Goal: Task Accomplishment & Management: Use online tool/utility

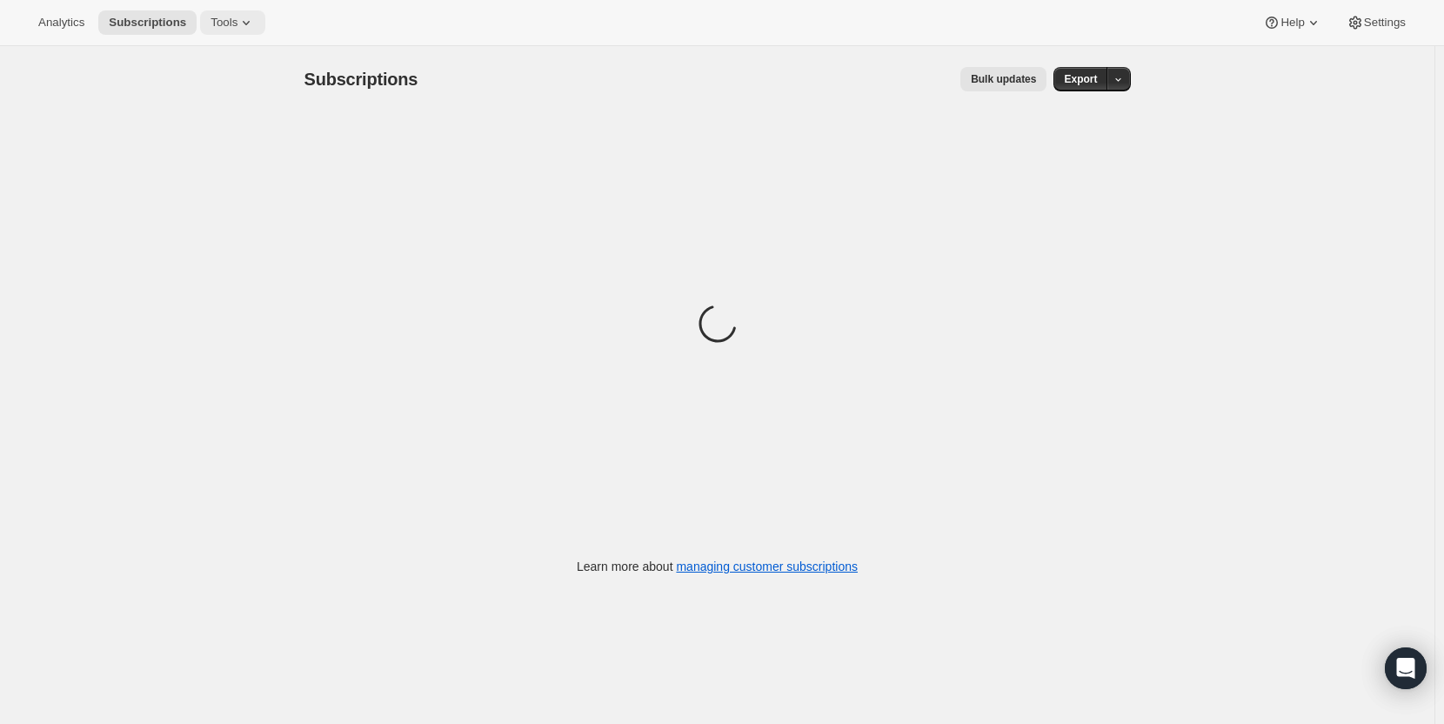
click at [211, 18] on span "Tools" at bounding box center [224, 23] width 27 height 14
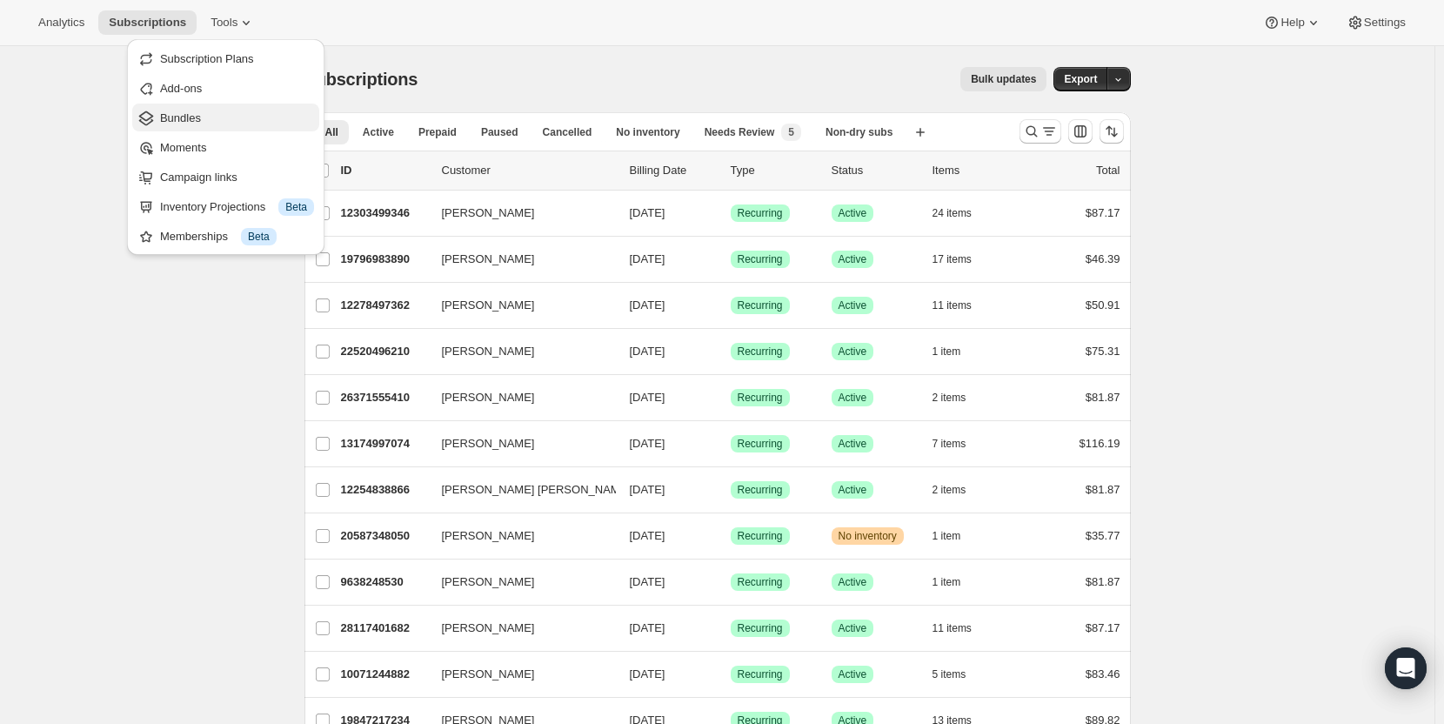
click at [204, 119] on span "Bundles" at bounding box center [237, 118] width 154 height 17
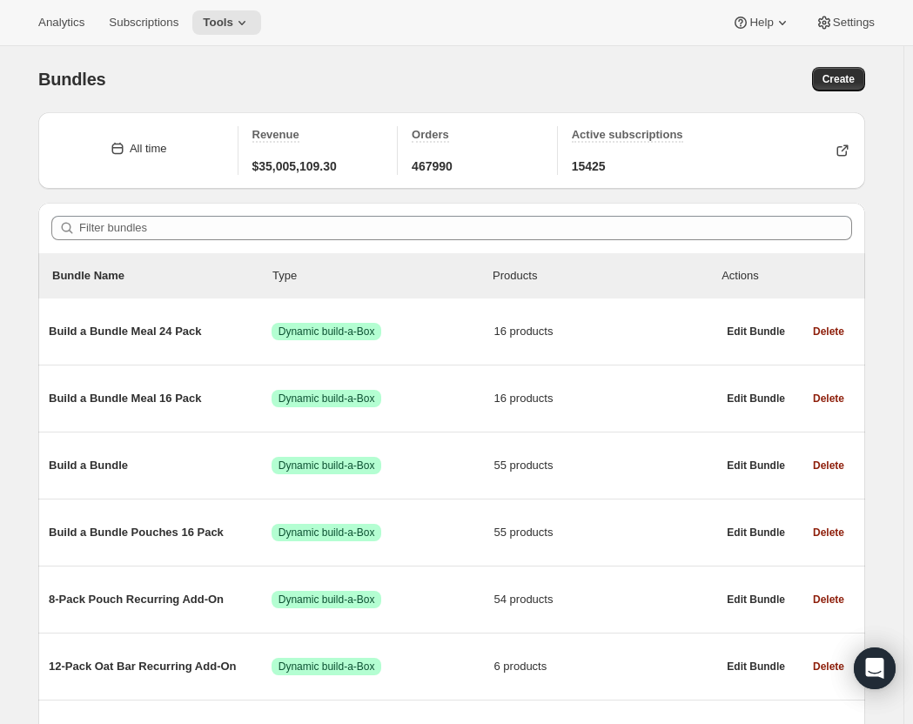
scroll to position [913, 0]
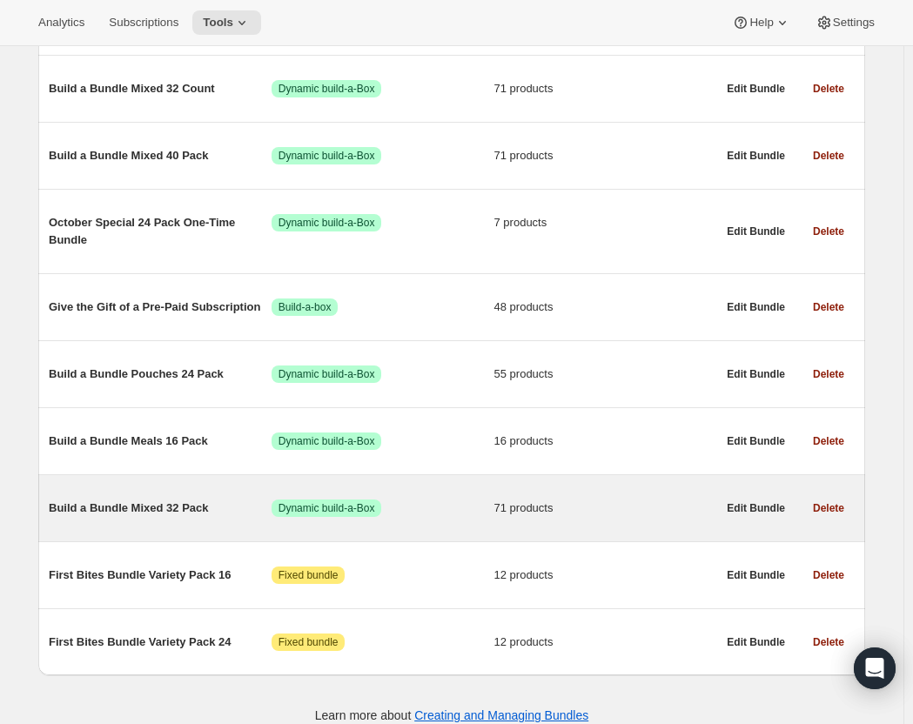
click at [668, 499] on span "71 products" at bounding box center [605, 507] width 223 height 17
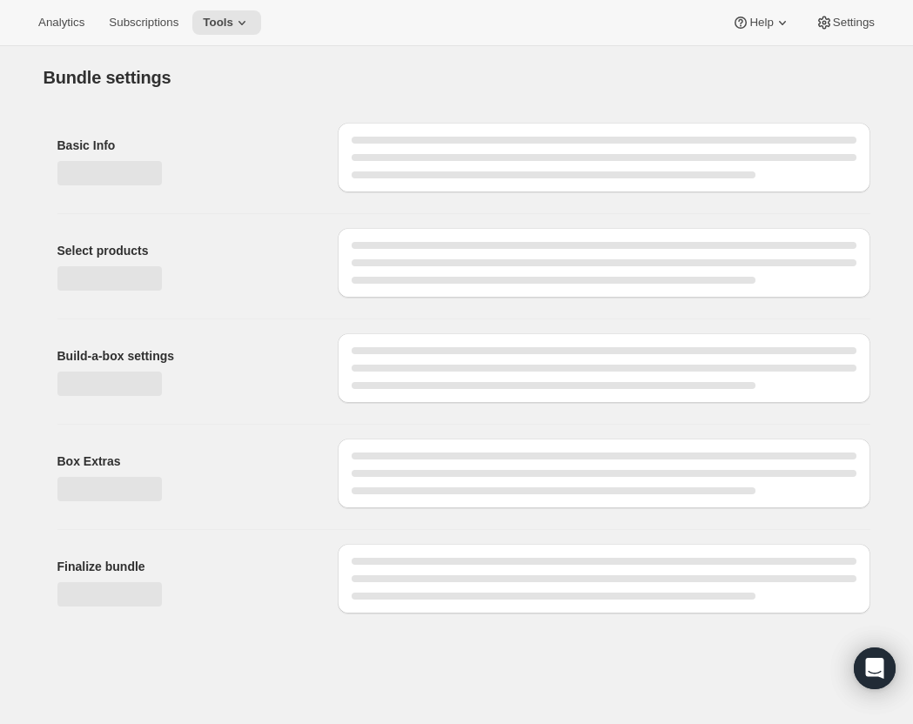
type input "Build a Bundle Mixed 32 Pack"
checkbox input "true"
select select "MINIMUM"
type input "Select at least 8 meals"
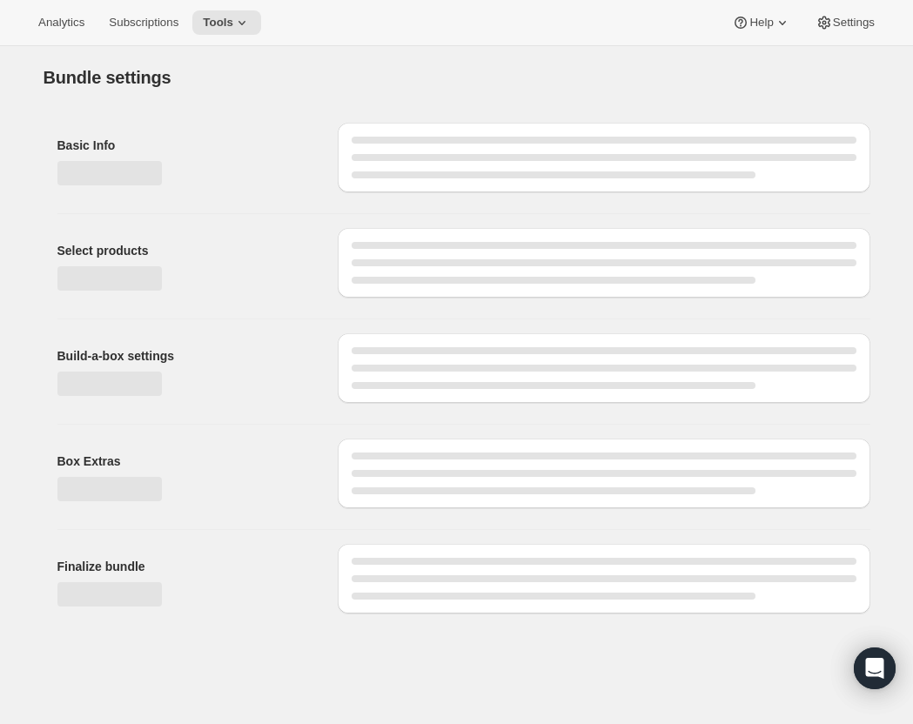
select select "gid://shopify/ProductVariant/42122698981458_33fb72c6-6dbd-426c-8527-91f8707433e9"
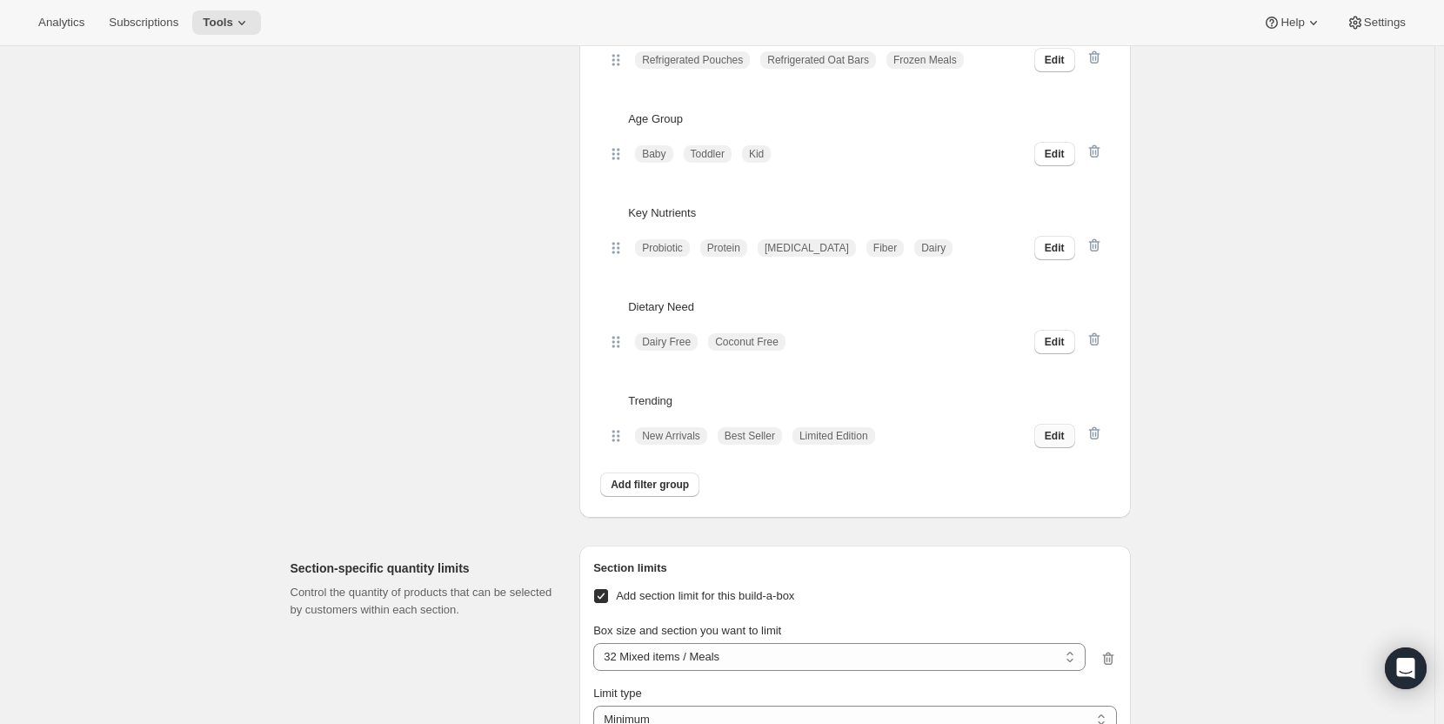
click at [1059, 443] on span "Edit" at bounding box center [1055, 436] width 20 height 14
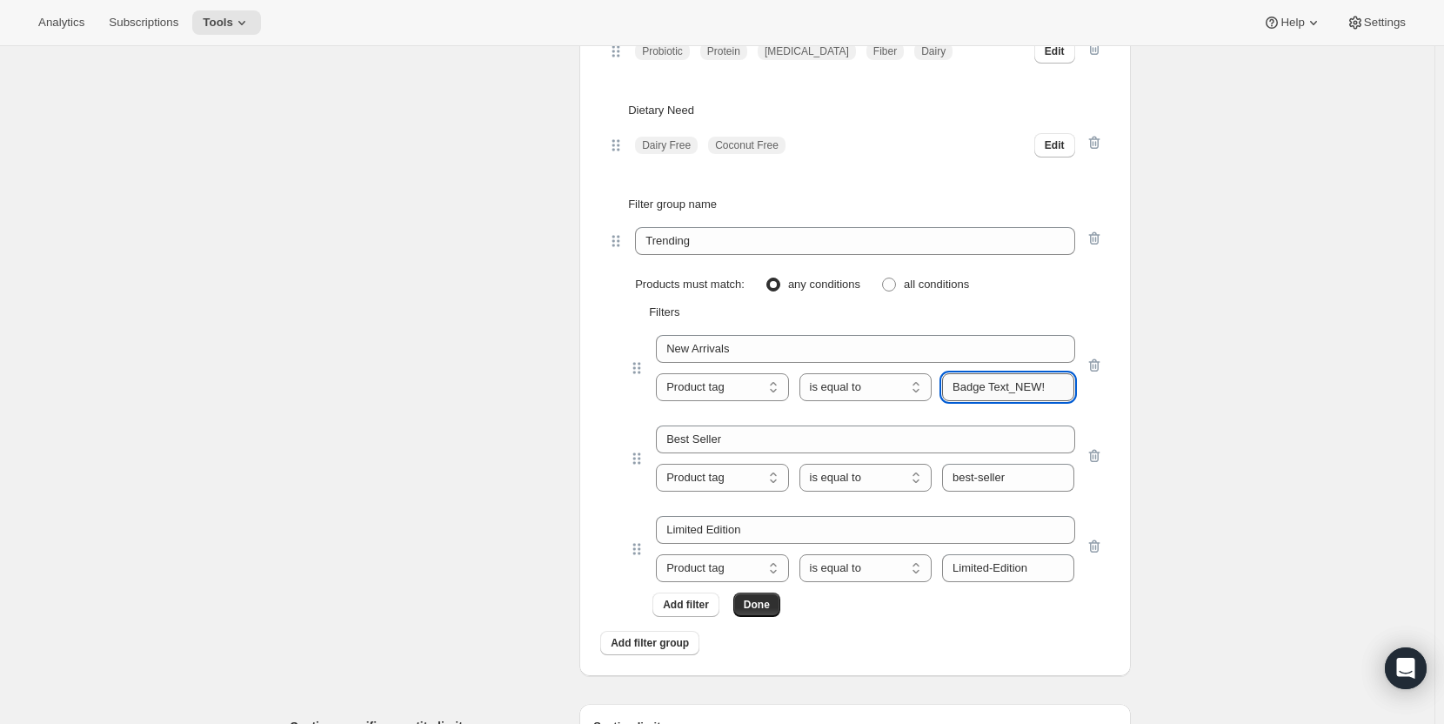
click at [1021, 401] on input "Badge Text_NEW!" at bounding box center [1008, 387] width 132 height 28
click at [1021, 398] on input "Badge Text_NEW!" at bounding box center [1008, 385] width 132 height 28
click at [1021, 398] on input "Badge Text_NEW!" at bounding box center [1008, 384] width 132 height 28
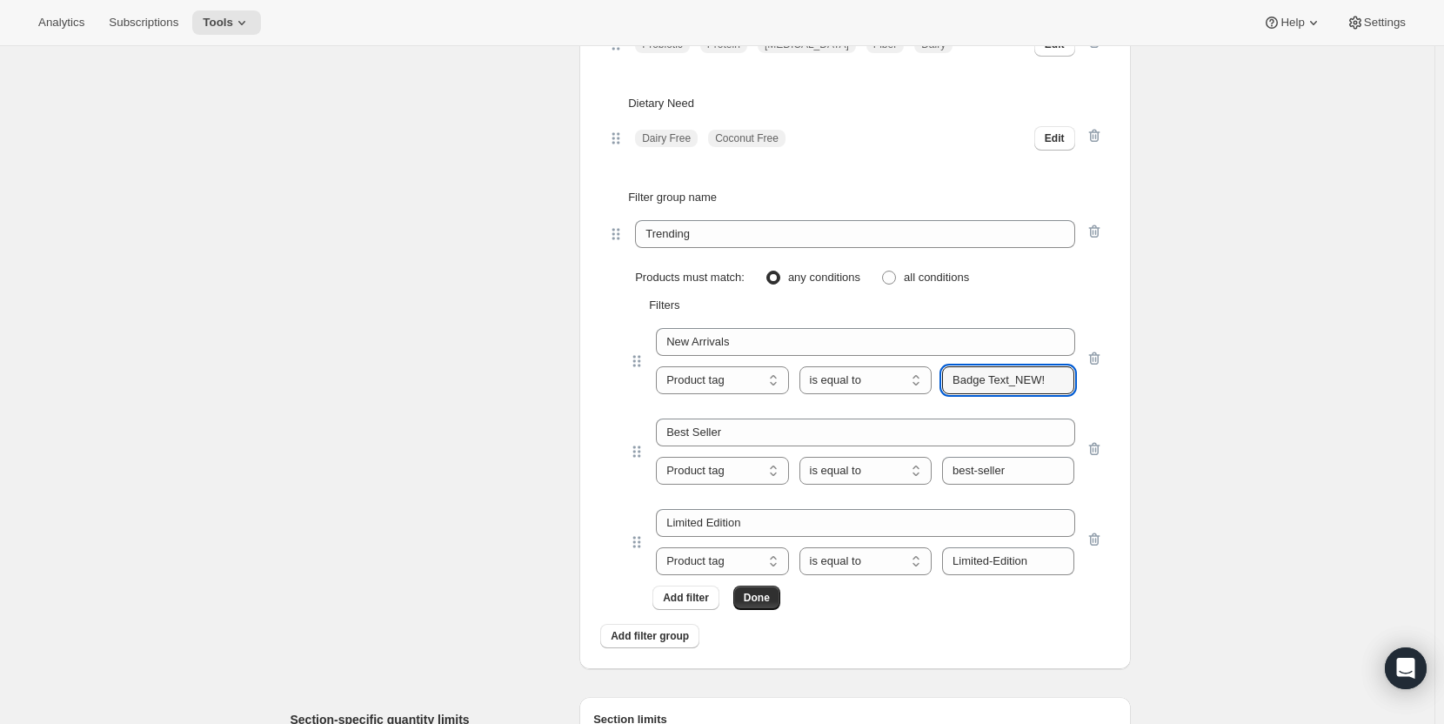
scroll to position [6830, 0]
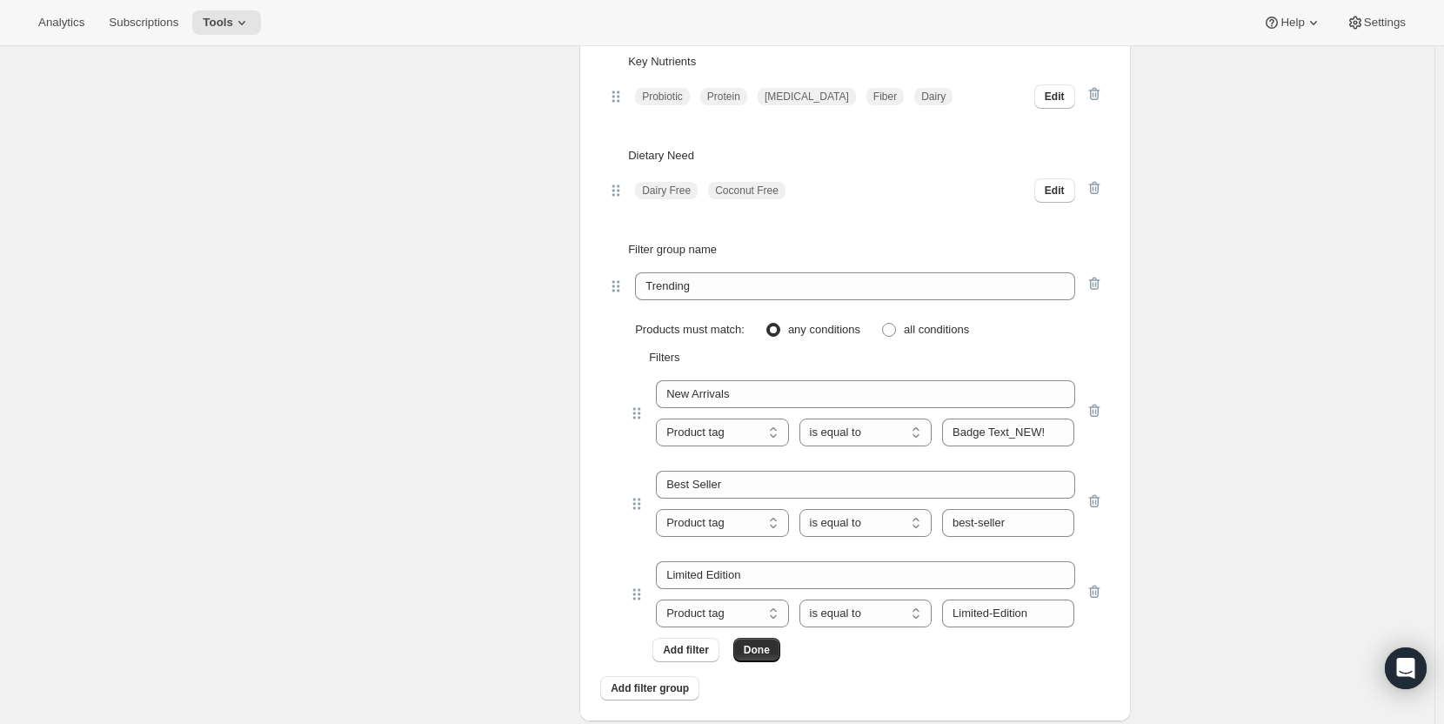
scroll to position [6656, 0]
